Goal: Information Seeking & Learning: Find specific fact

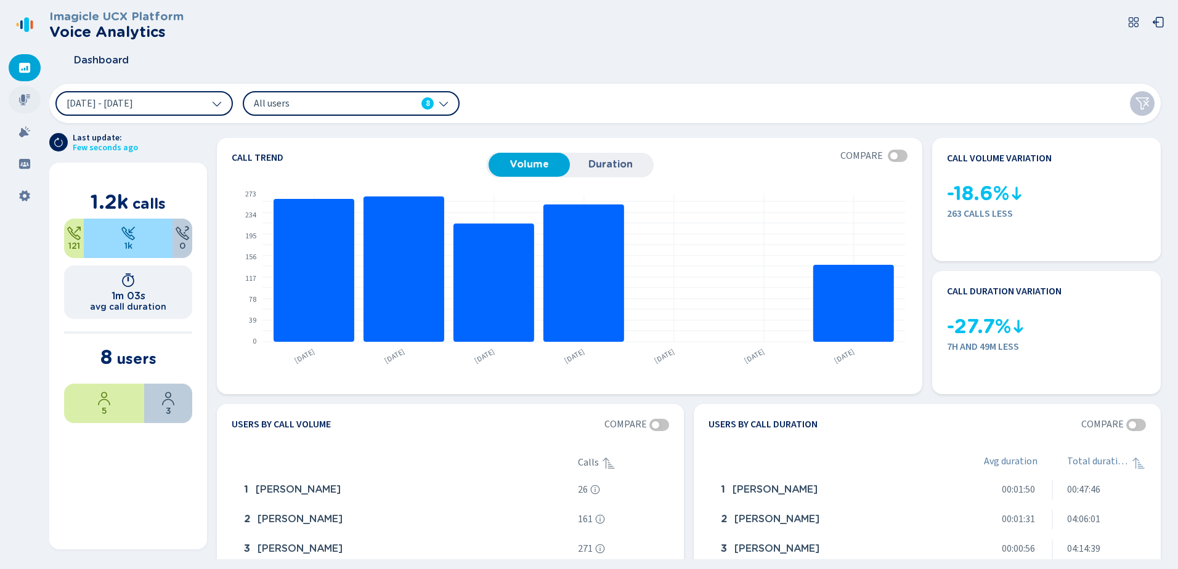
click at [24, 100] on icon at bounding box center [24, 99] width 11 height 11
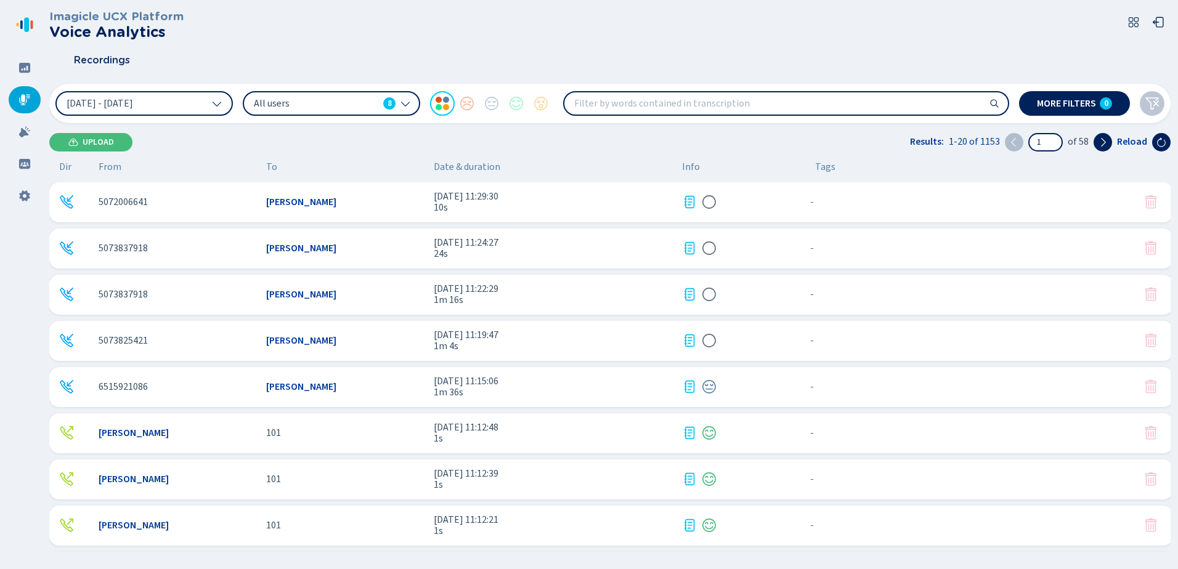
click at [606, 109] on input "search" at bounding box center [786, 103] width 444 height 22
type input "Car towed"
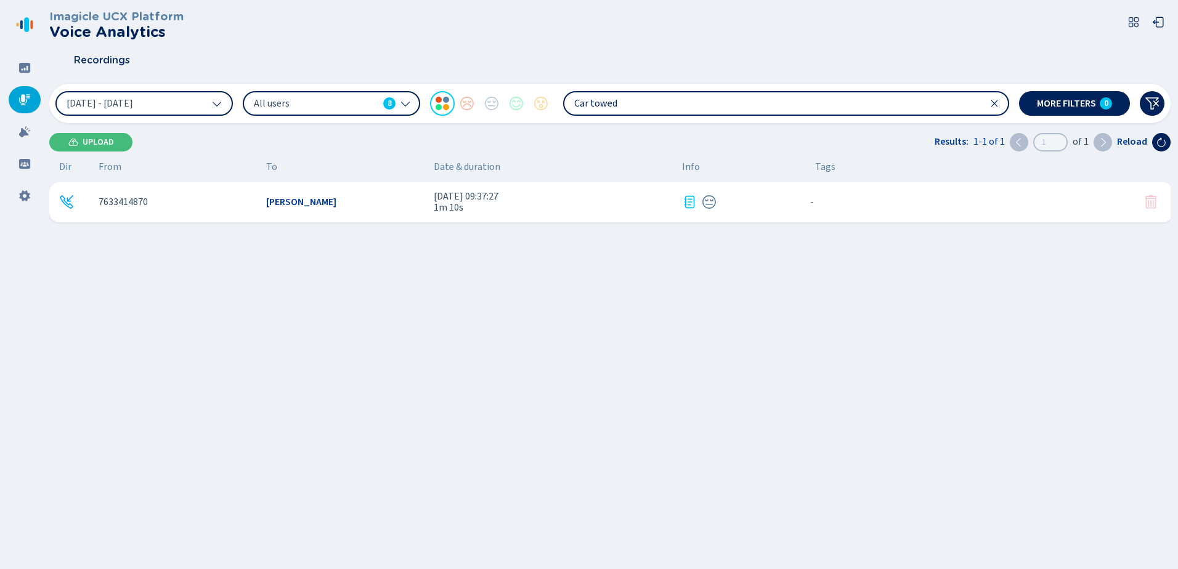
click at [281, 199] on span "[PERSON_NAME]" at bounding box center [301, 202] width 70 height 11
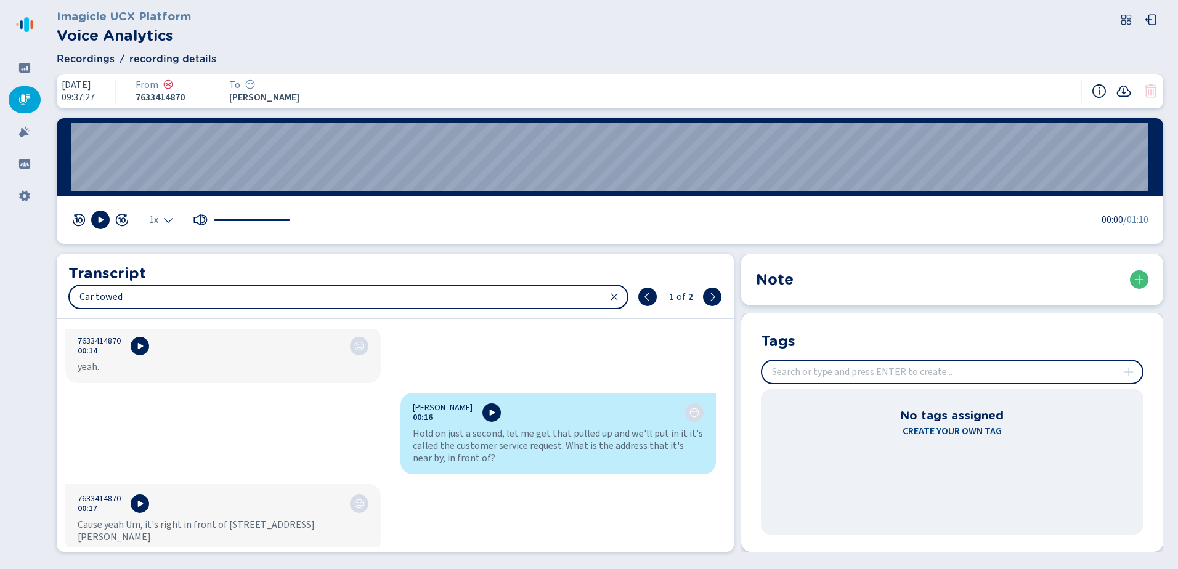
scroll to position [329, 0]
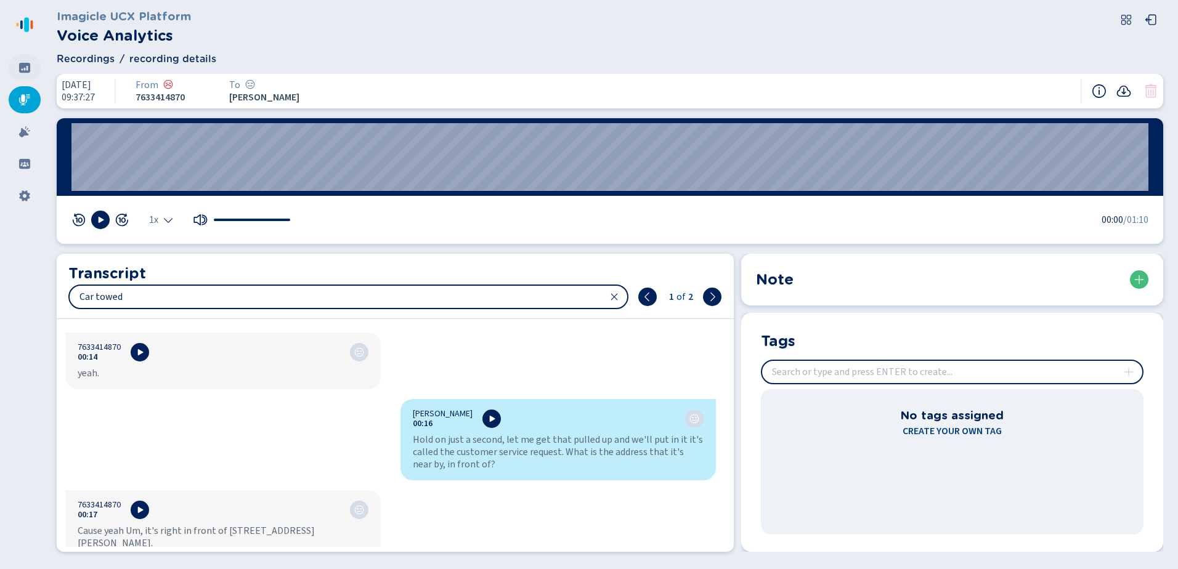
click at [24, 63] on icon at bounding box center [24, 68] width 11 height 10
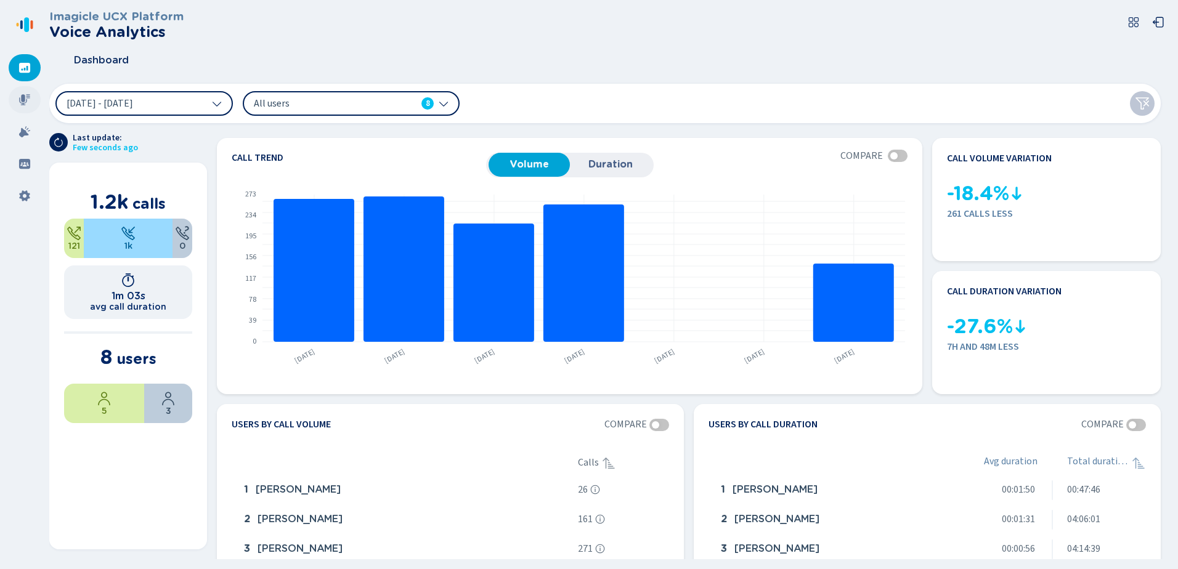
click at [21, 97] on icon at bounding box center [24, 100] width 12 height 12
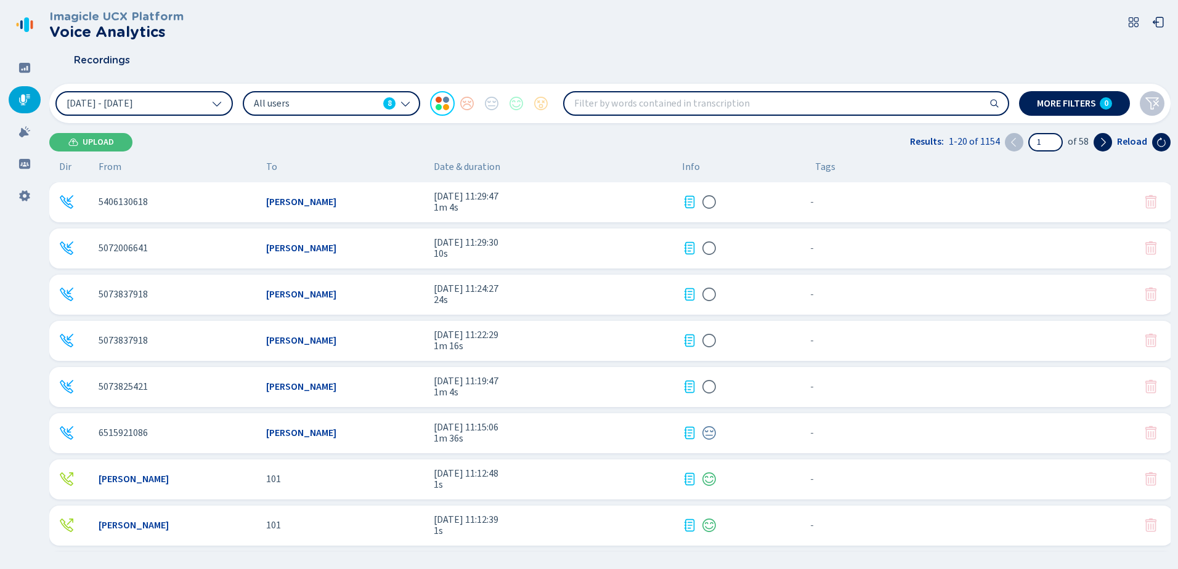
click at [595, 108] on input "search" at bounding box center [786, 103] width 444 height 22
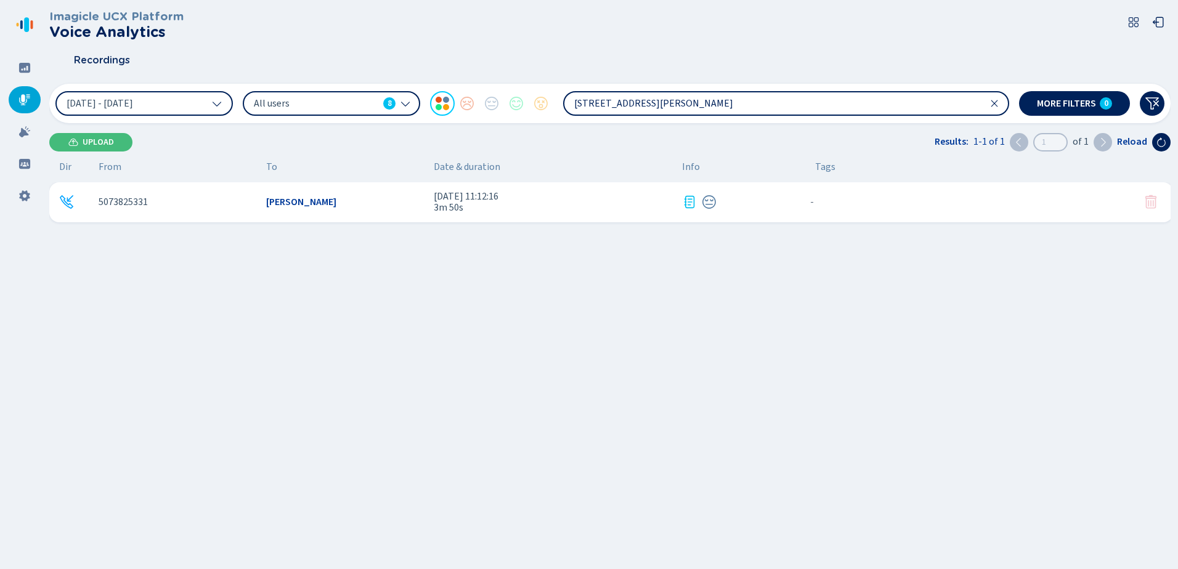
click at [662, 105] on input "416 Marshall Street" at bounding box center [786, 103] width 444 height 22
type input "416 Marshall"
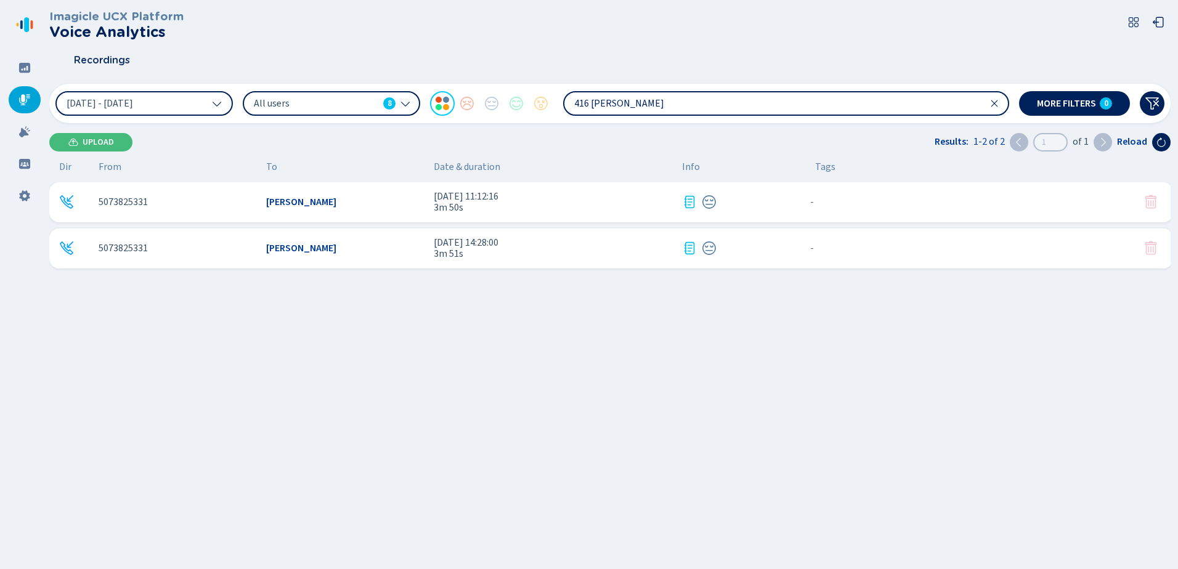
click at [65, 246] on icon at bounding box center [66, 248] width 15 height 15
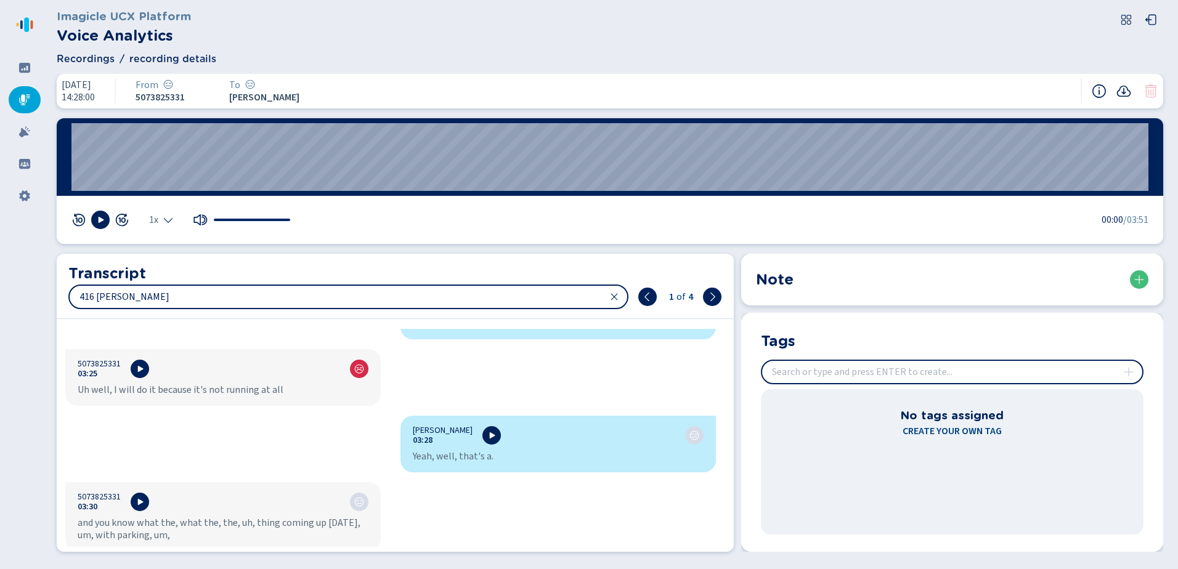
scroll to position [2838, 0]
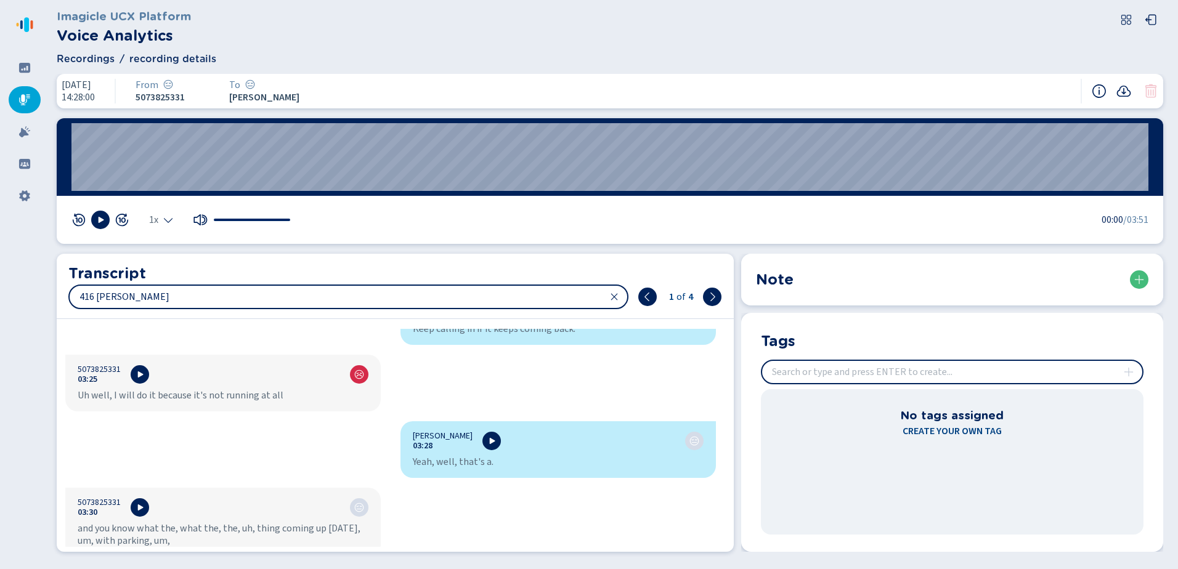
click at [22, 98] on icon at bounding box center [24, 99] width 11 height 11
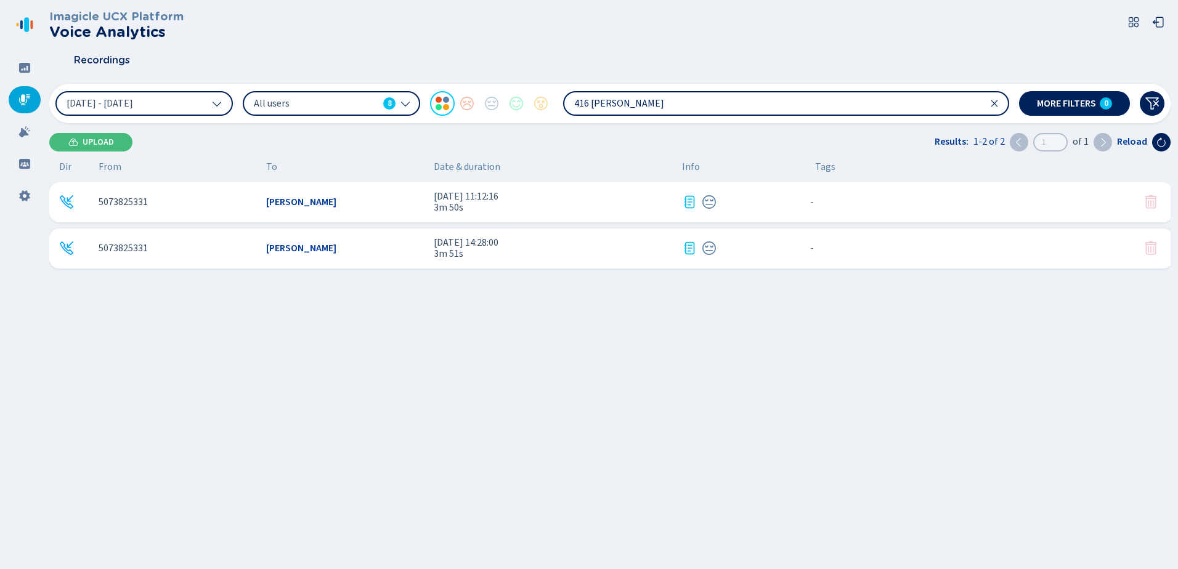
click at [724, 104] on input "416 Marshall" at bounding box center [786, 103] width 444 height 22
click at [1071, 100] on span "More filters" at bounding box center [1066, 104] width 59 height 10
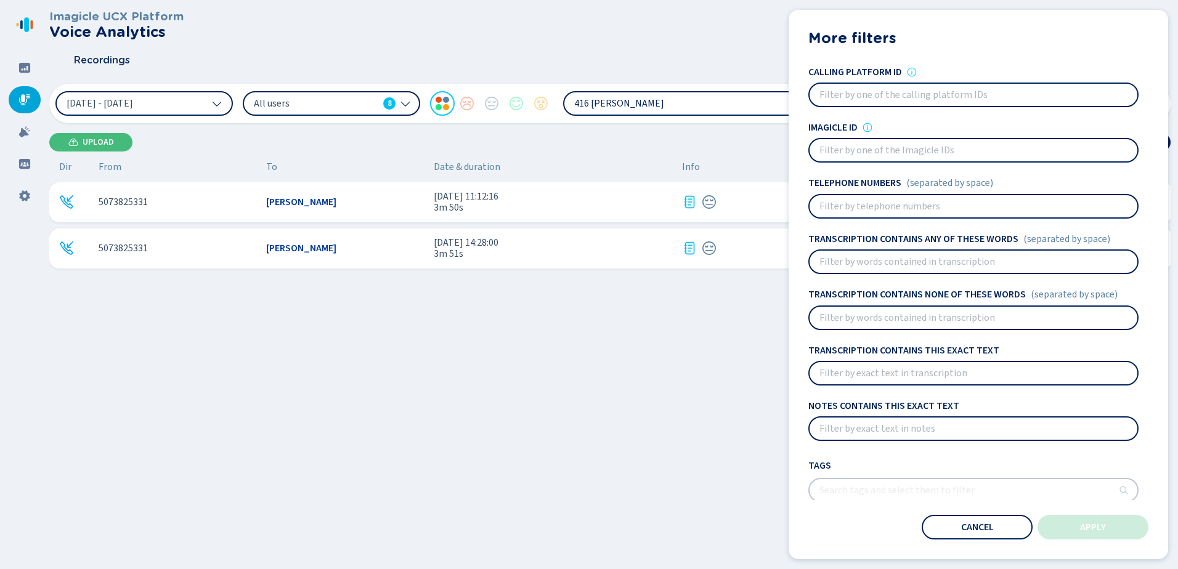
click at [945, 261] on input at bounding box center [974, 262] width 328 height 22
type input "Car towed"
click at [908, 205] on input at bounding box center [974, 206] width 328 height 22
click at [1081, 211] on input at bounding box center [974, 206] width 328 height 22
paste input
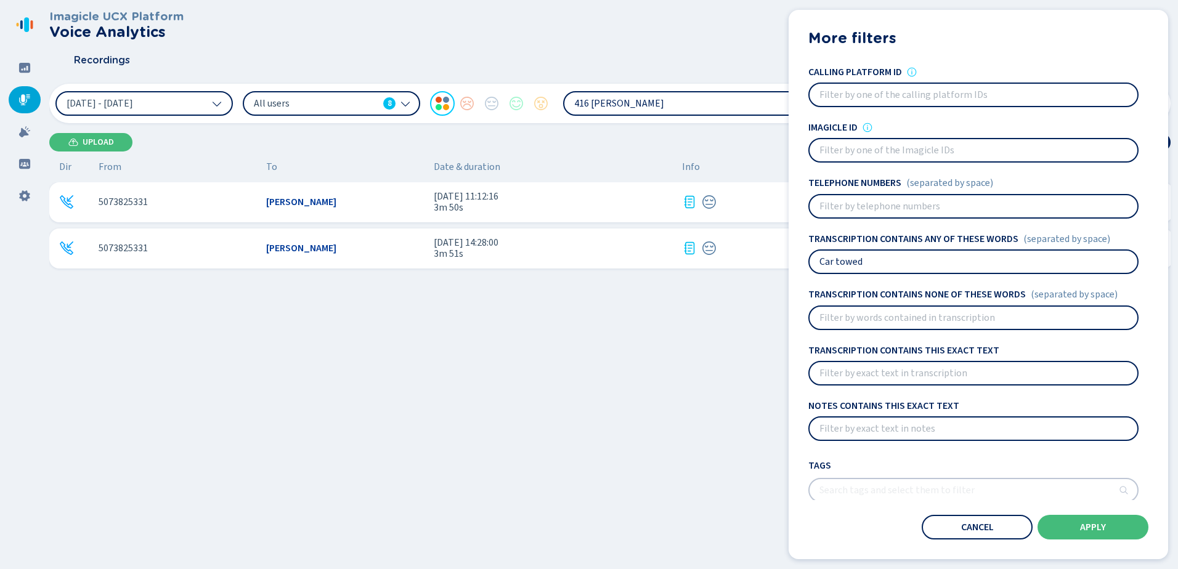
paste input
click at [837, 209] on input at bounding box center [974, 206] width 328 height 22
click at [853, 202] on input "507" at bounding box center [974, 206] width 328 height 22
type input "5074695088"
click at [1090, 527] on span "Apply" at bounding box center [1093, 527] width 26 height 10
